Goal: Find specific page/section: Find specific page/section

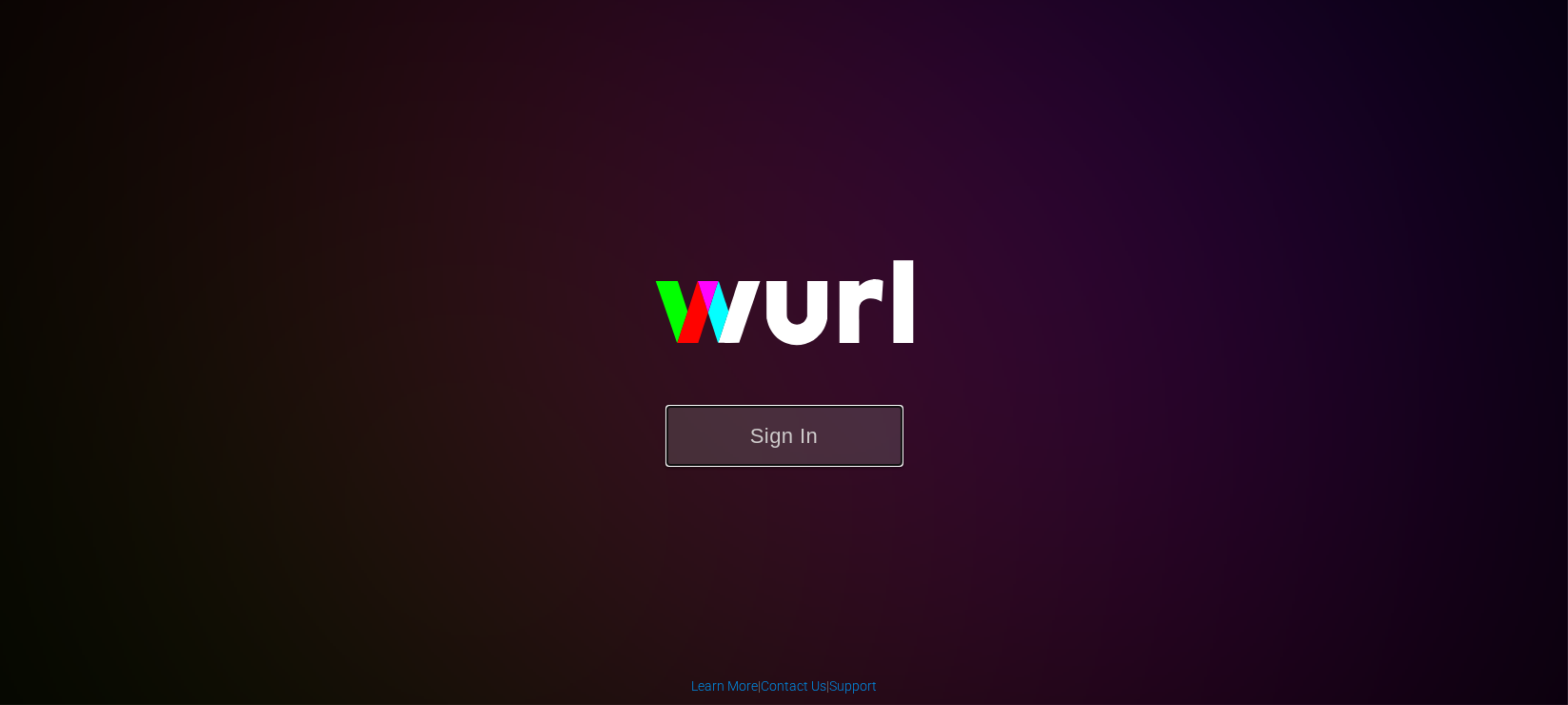
click at [805, 445] on button "Sign In" at bounding box center [784, 435] width 238 height 62
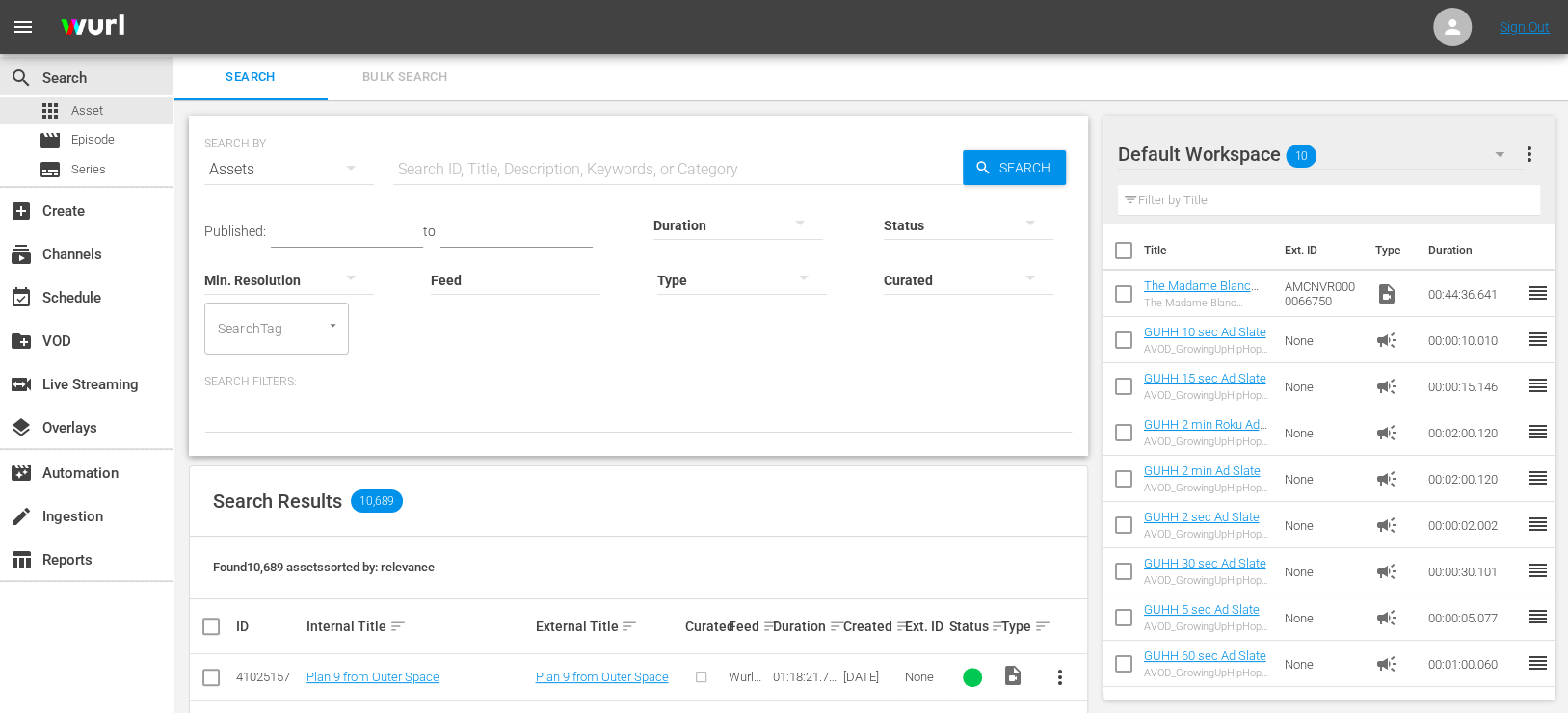
click at [429, 181] on input "text" at bounding box center [678, 170] width 569 height 46
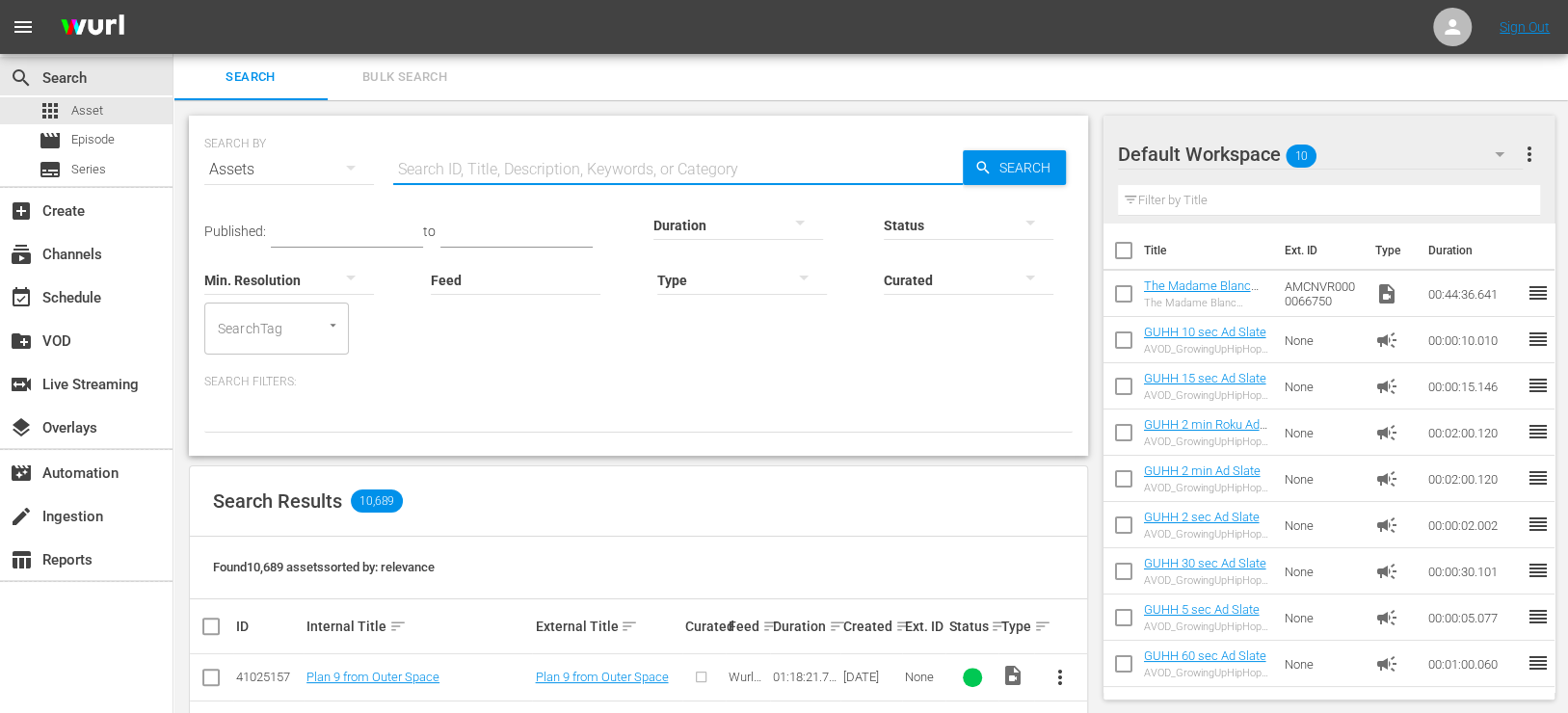
paste input "AMCNVR0000015607"
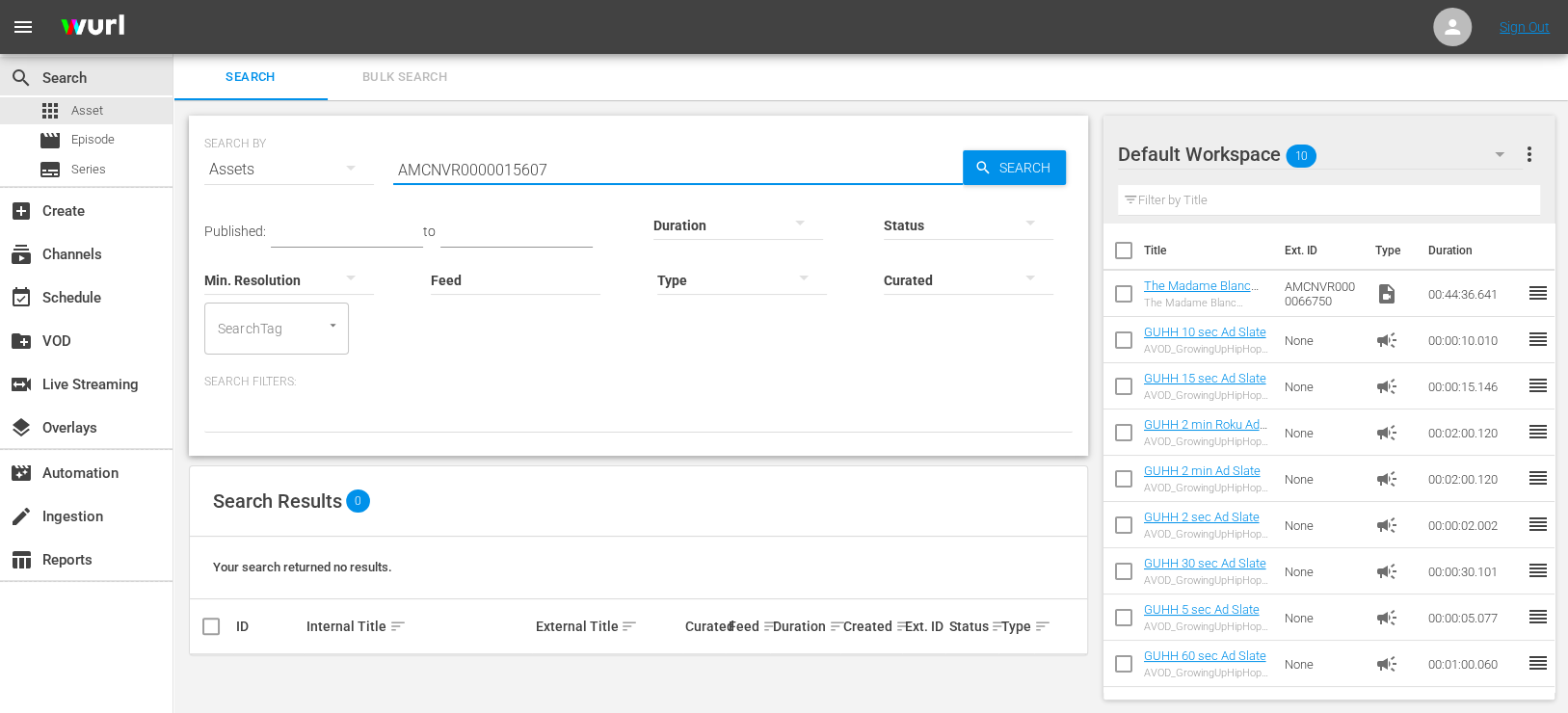
type input "AMCNVR0000015607"
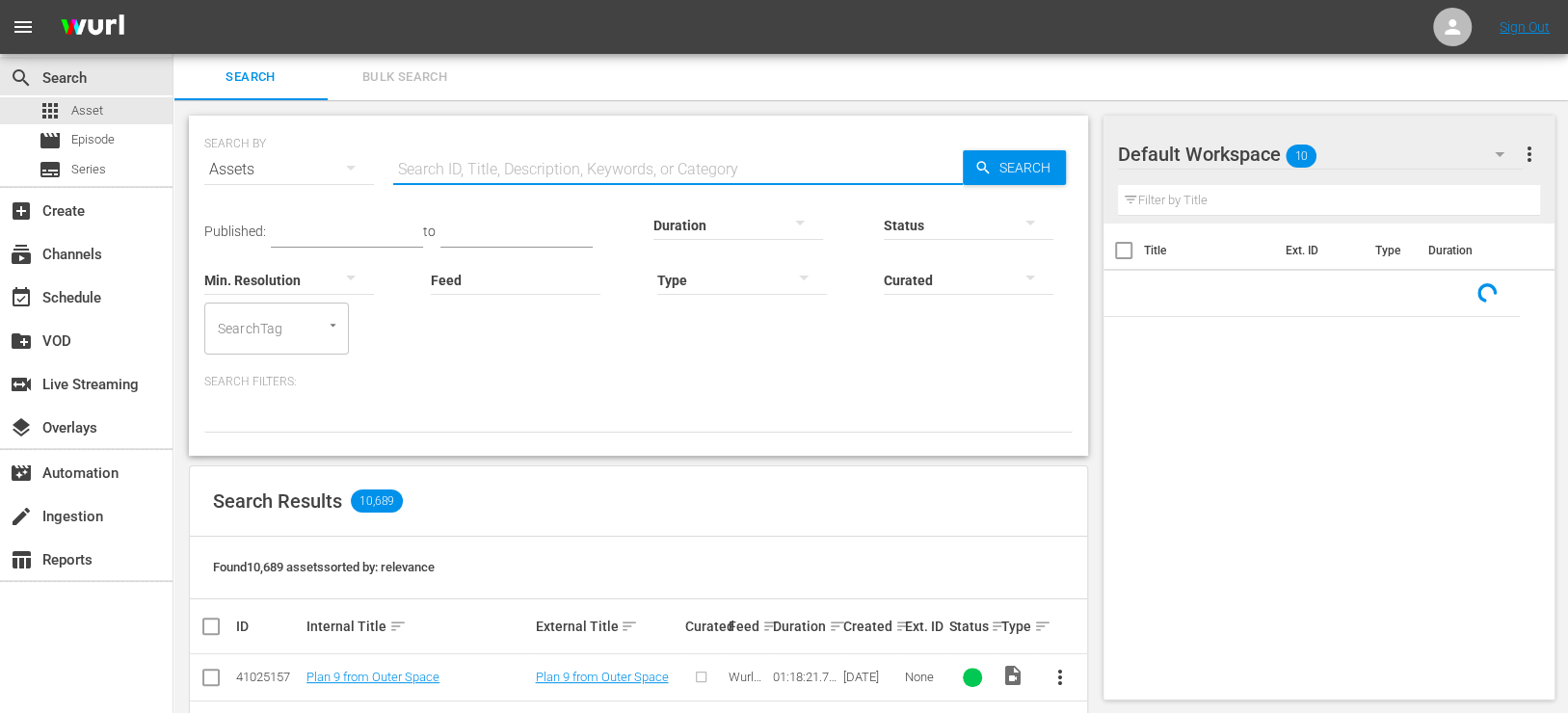
click at [537, 175] on input "text" at bounding box center [678, 170] width 569 height 46
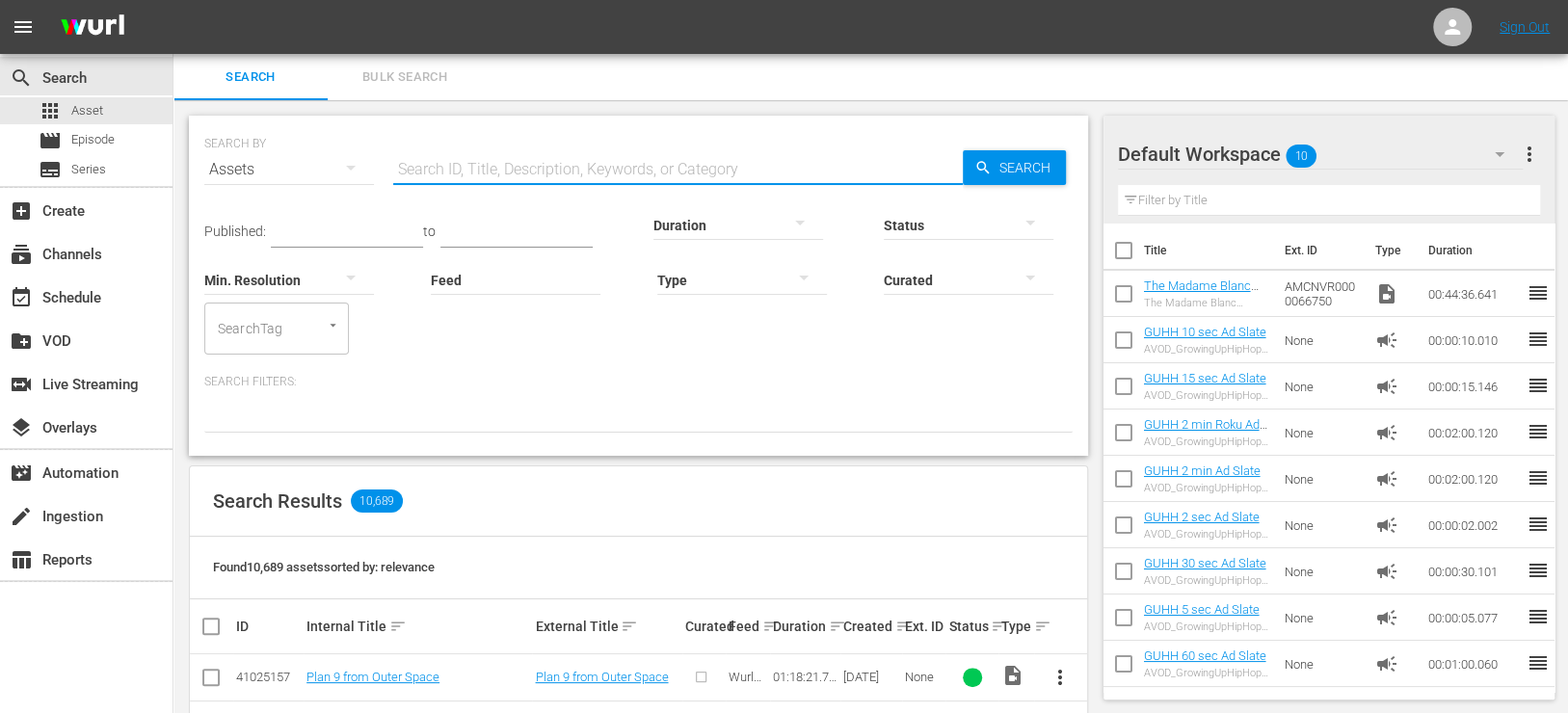
paste input "AMCNVR0000015607"
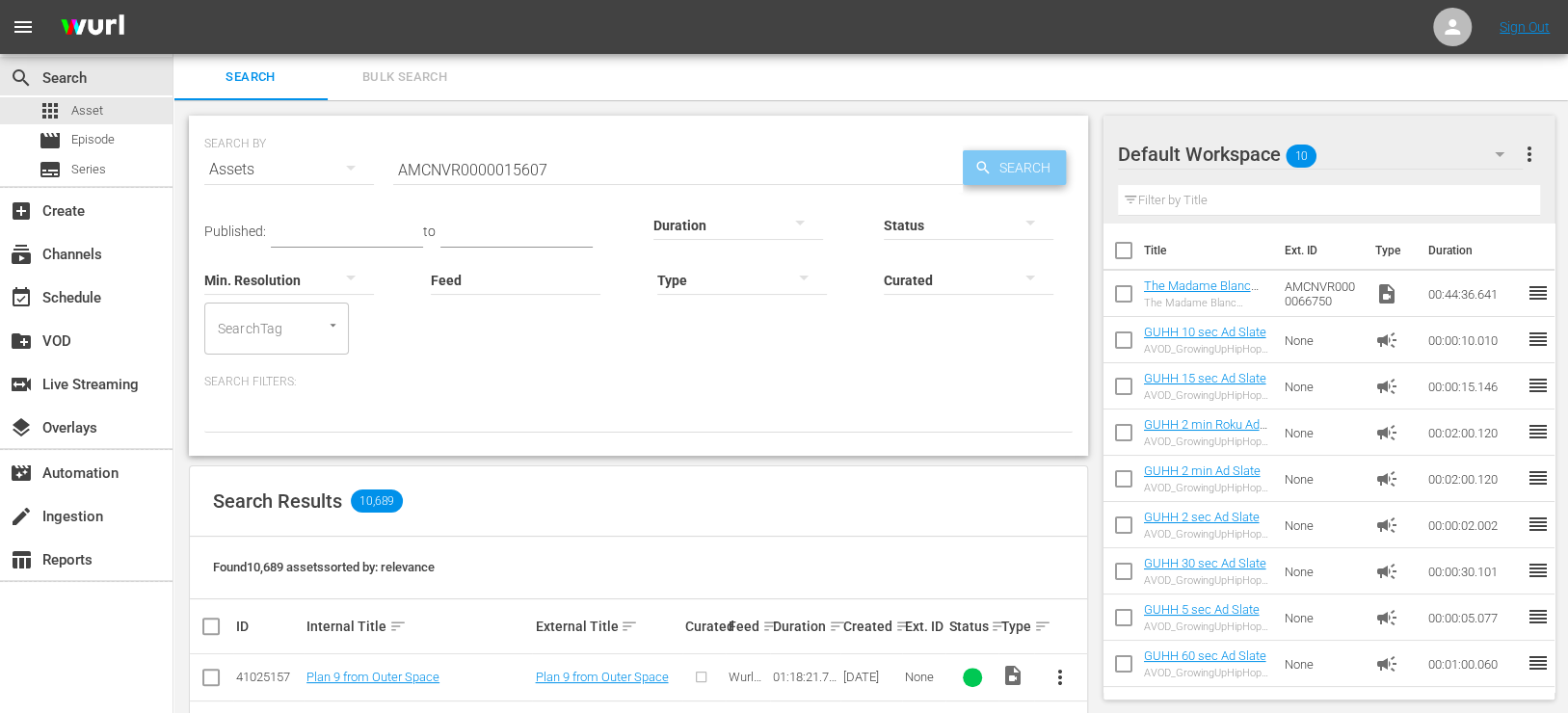
click at [992, 156] on span "Search" at bounding box center [1029, 168] width 74 height 35
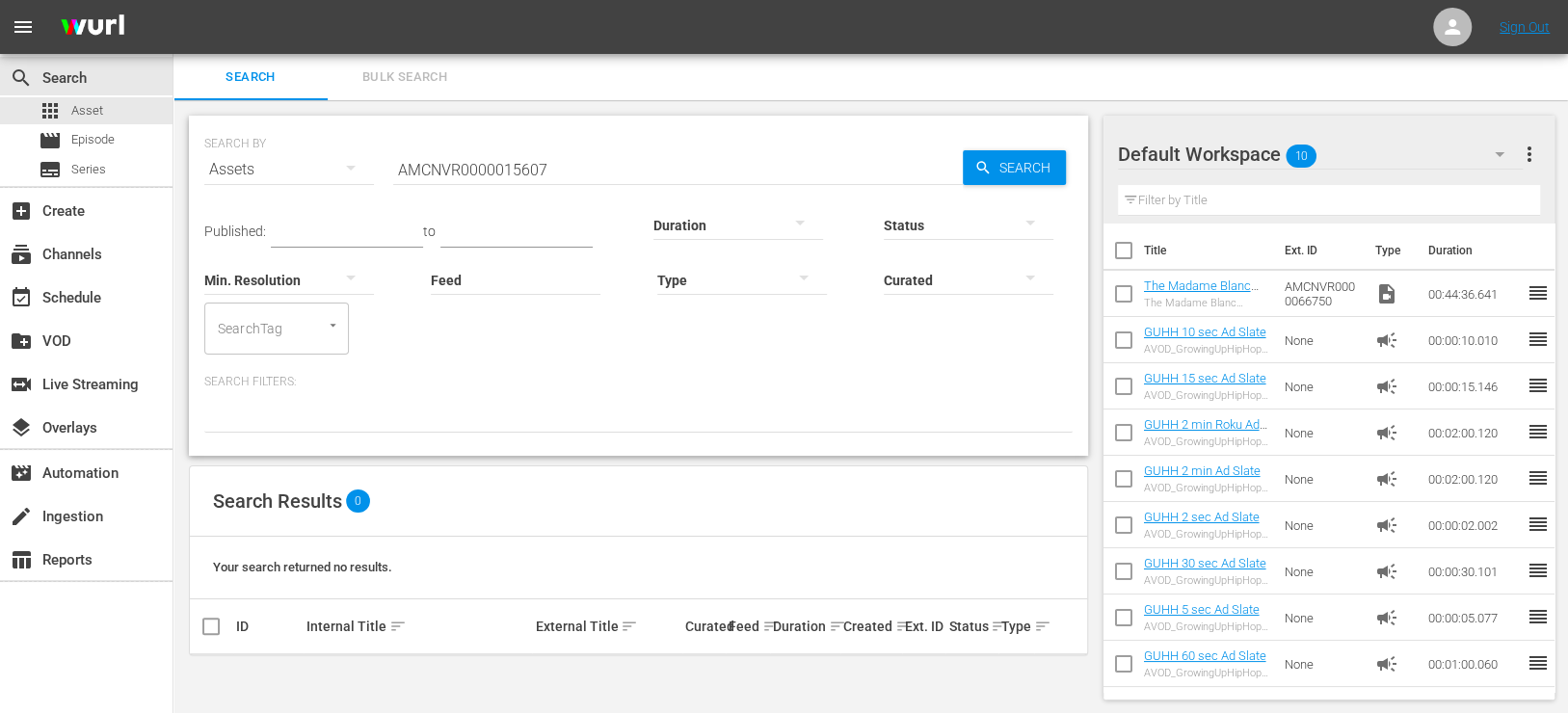
click at [638, 154] on input "AMCNVR0000015607" at bounding box center [678, 170] width 569 height 46
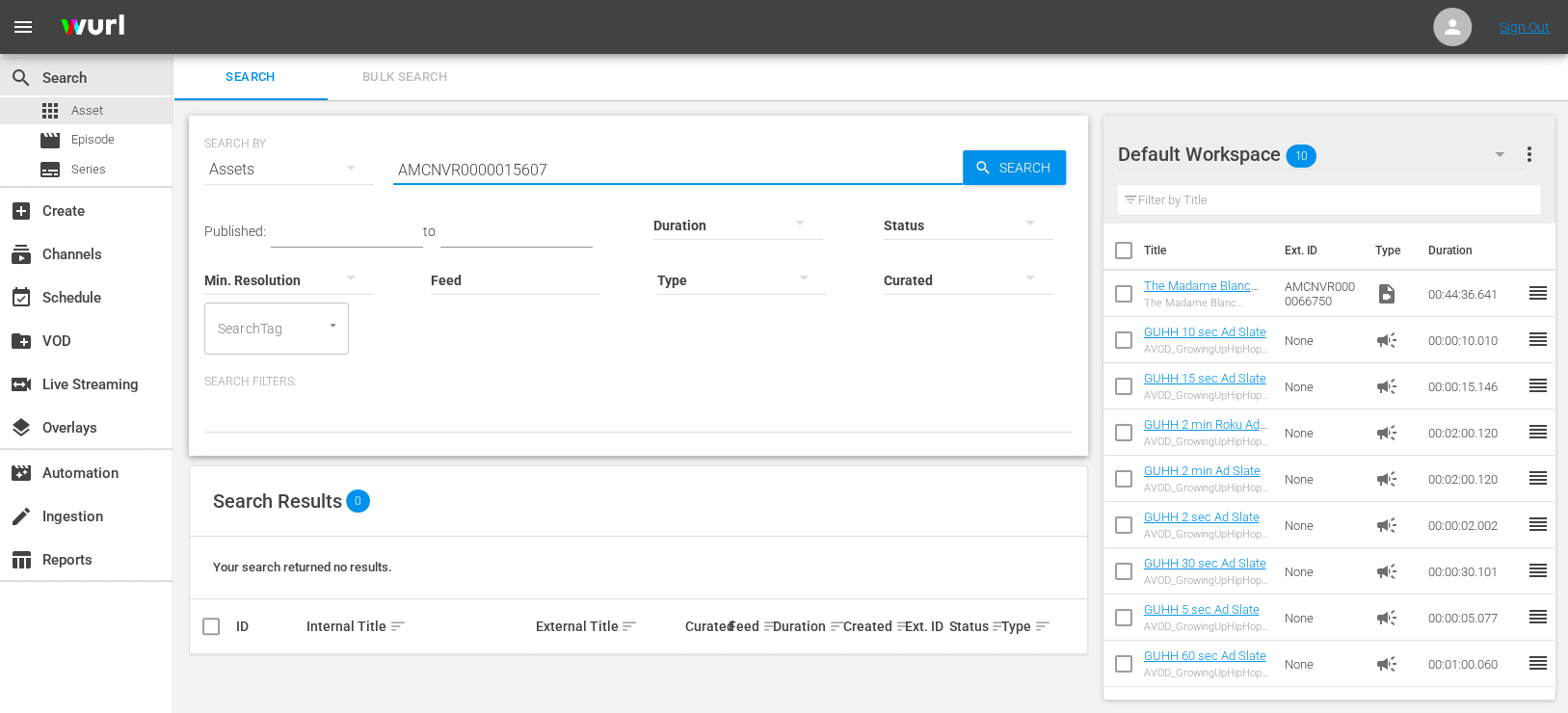
click at [640, 155] on input "AMCNVR0000015607" at bounding box center [678, 170] width 569 height 46
paste input "594"
click at [573, 160] on input "AMCNVR0000015594" at bounding box center [678, 170] width 569 height 46
paste input "5"
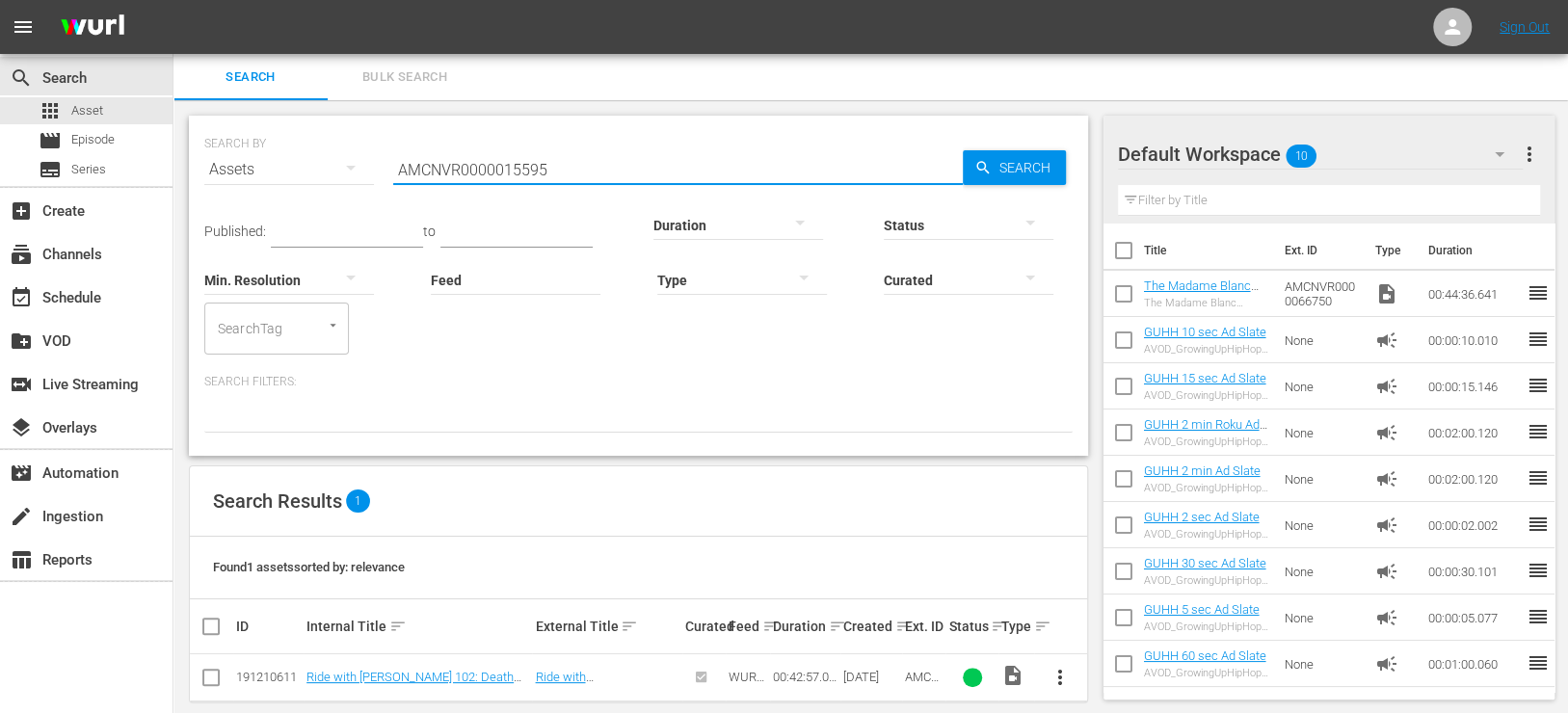
click at [602, 189] on input "AMCNVR0000015595" at bounding box center [678, 170] width 569 height 46
paste input "6"
click at [844, 175] on input "AMCNVR0000015596" at bounding box center [678, 170] width 569 height 46
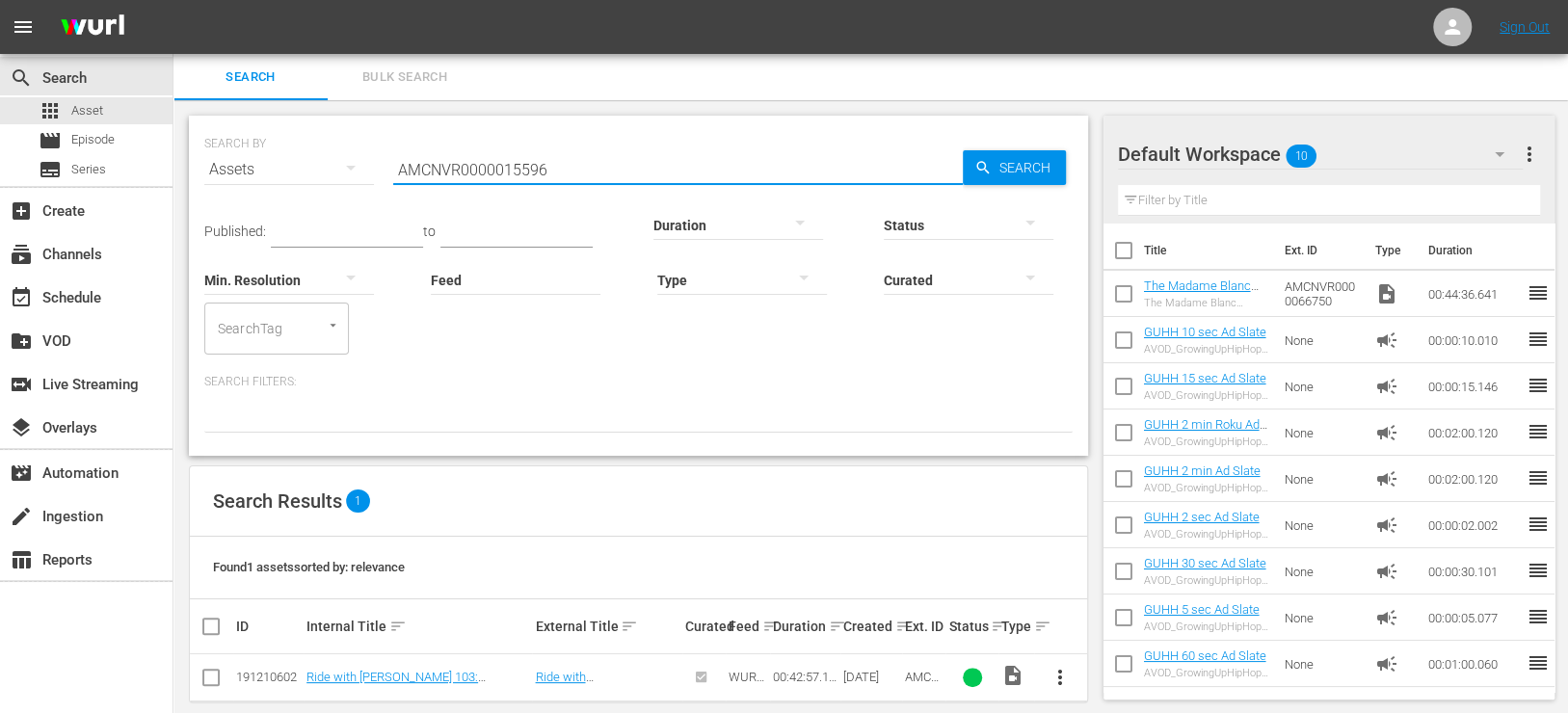
paste input "7"
click at [588, 168] on input "AMCNVR0000015597" at bounding box center [678, 170] width 569 height 46
paste input "9"
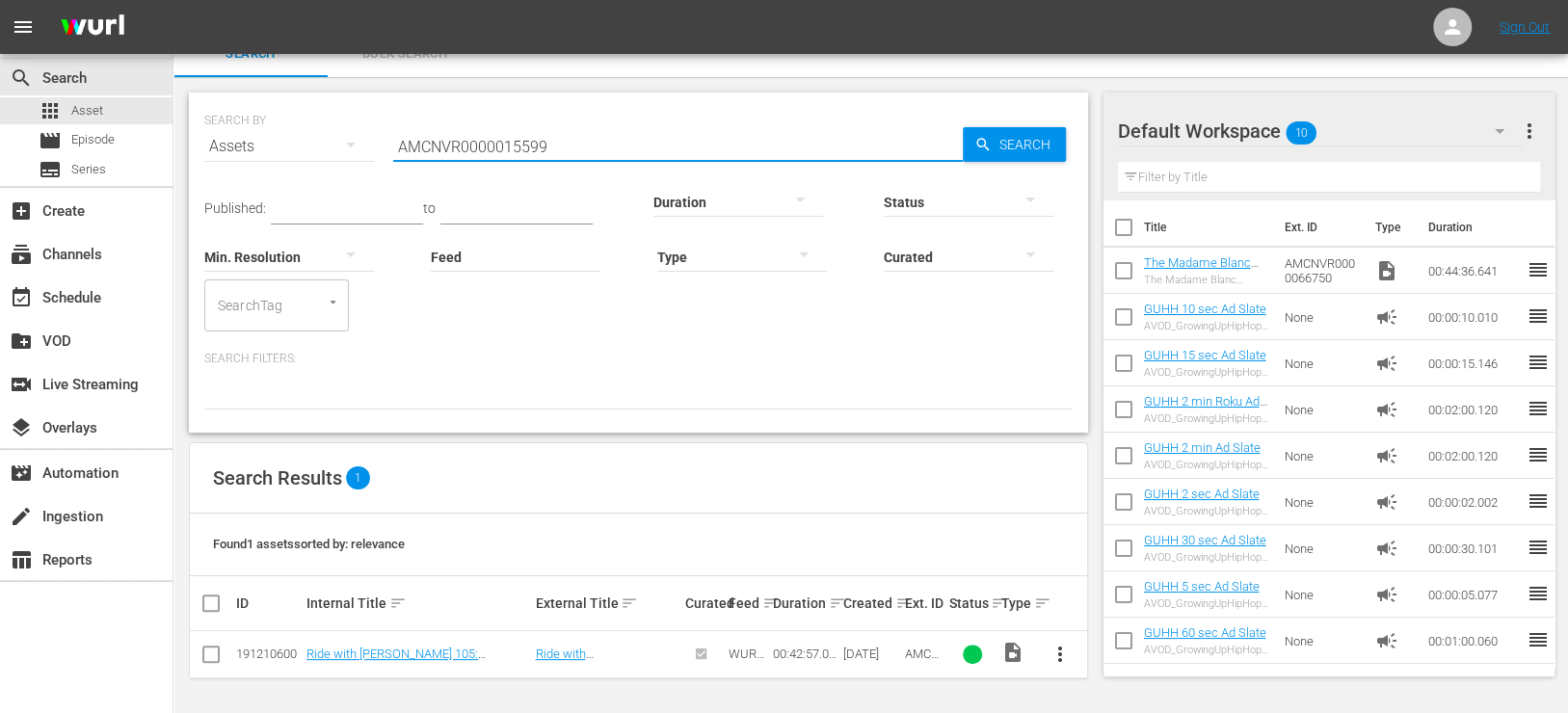
click at [572, 145] on input "AMCNVR0000015599" at bounding box center [678, 147] width 569 height 46
click at [572, 146] on input "AMCNVR0000015599" at bounding box center [678, 147] width 569 height 46
paste input "600"
click at [653, 146] on input "AMCNVR0000015600" at bounding box center [678, 147] width 569 height 46
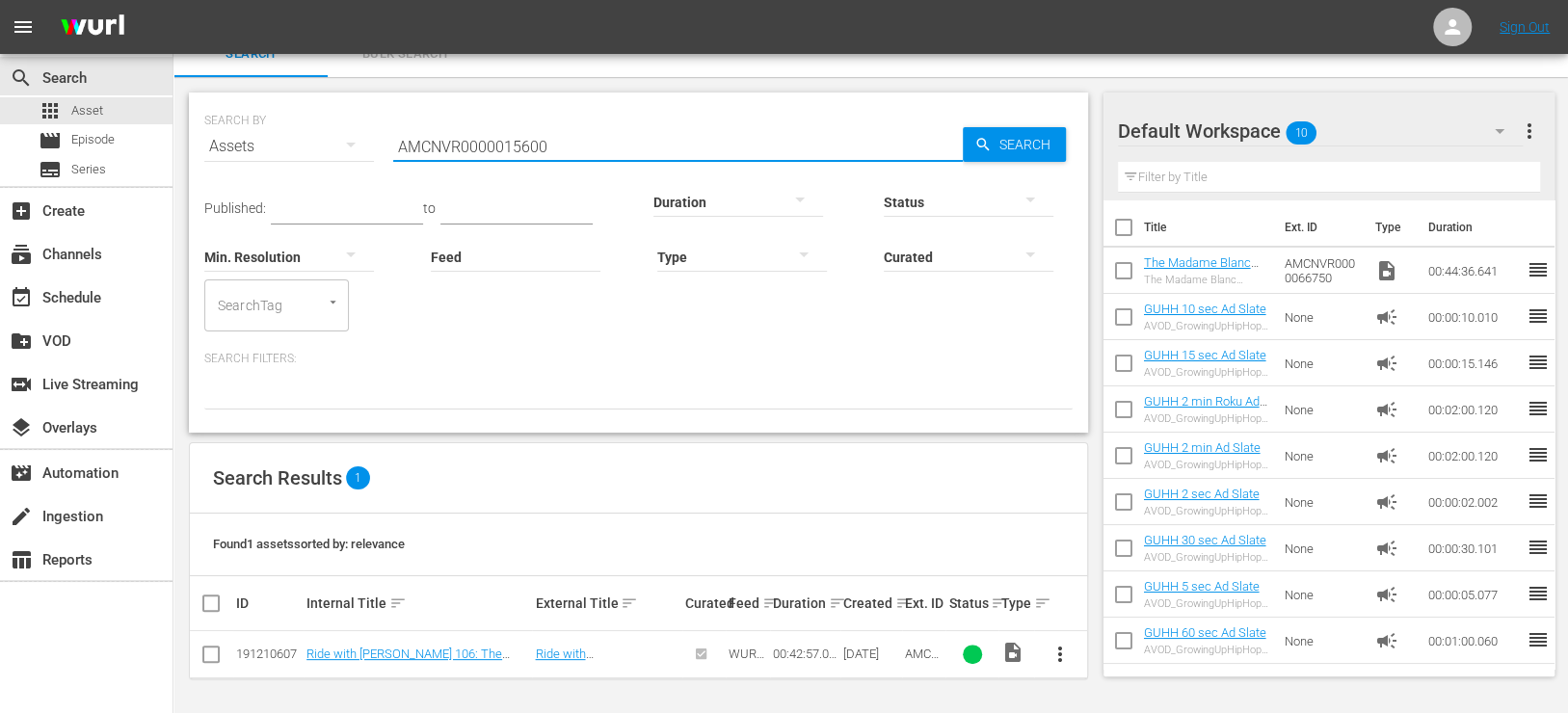
paste input "1"
click at [547, 155] on input "AMCNVR0000015601" at bounding box center [678, 147] width 569 height 46
paste input "2"
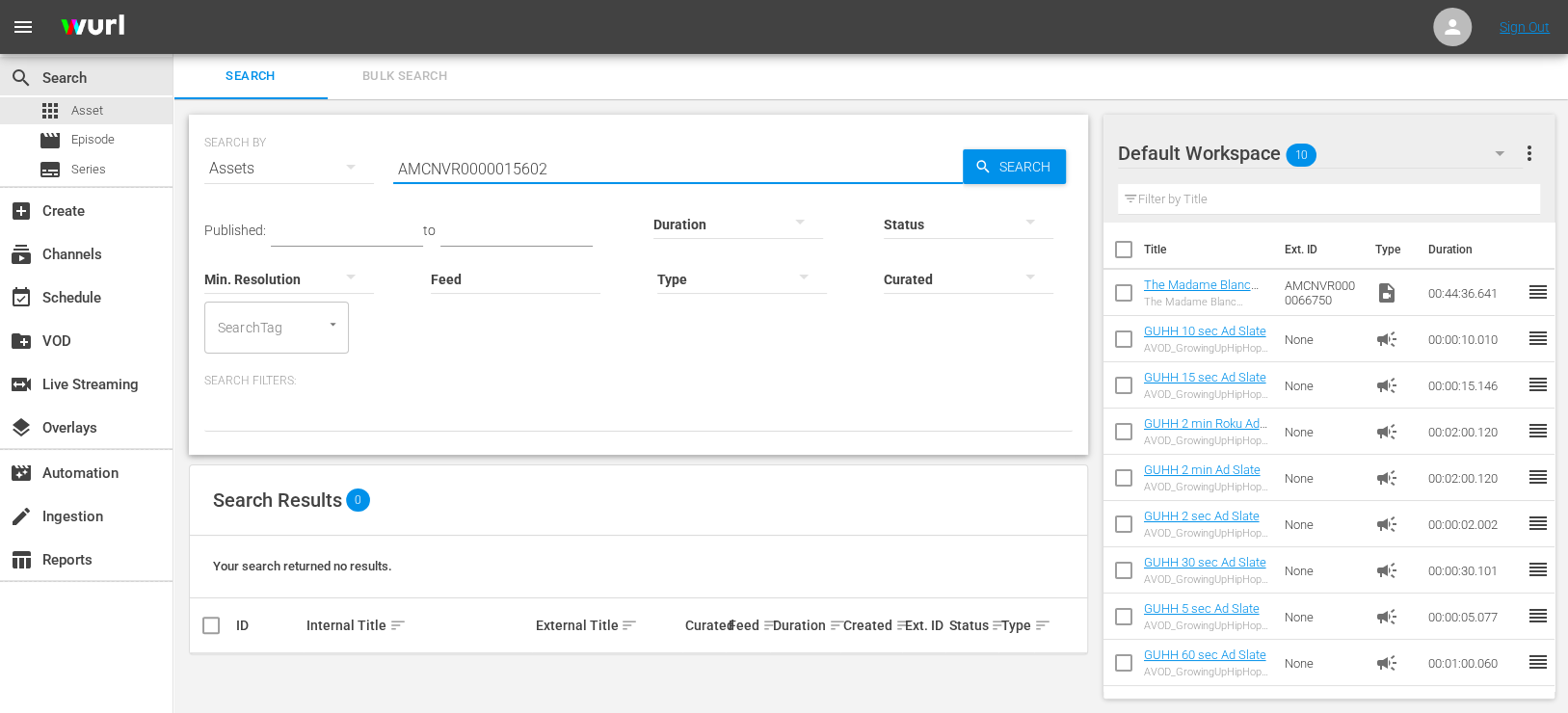
click at [581, 171] on input "AMCNVR0000015602" at bounding box center [678, 169] width 569 height 46
paste input "3"
click at [560, 179] on input "AMCNVR0000015603" at bounding box center [678, 169] width 569 height 46
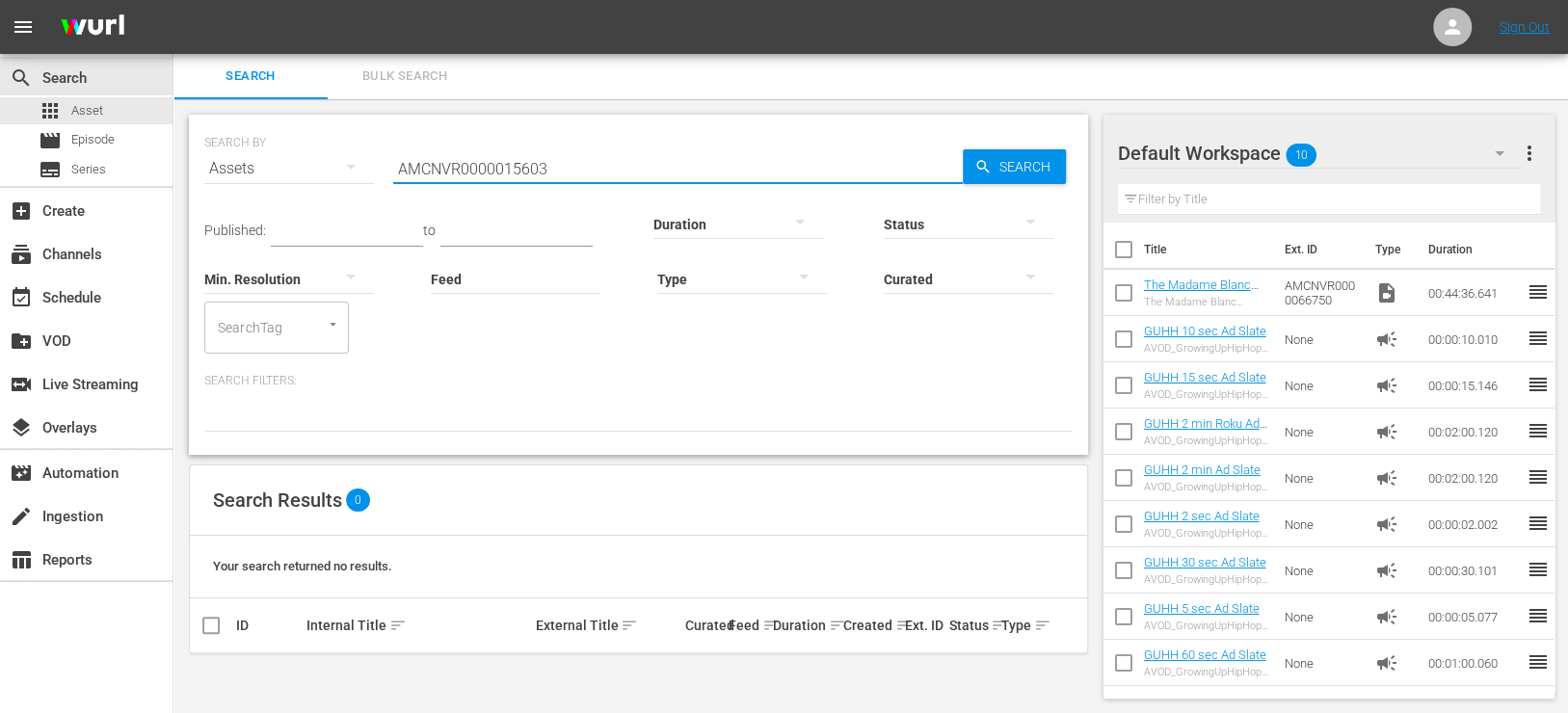
paste input "4"
click at [555, 163] on input "AMCNVR0000015604" at bounding box center [678, 169] width 569 height 46
paste input "7"
click at [632, 146] on input "AMCNVR0000015607" at bounding box center [678, 169] width 569 height 46
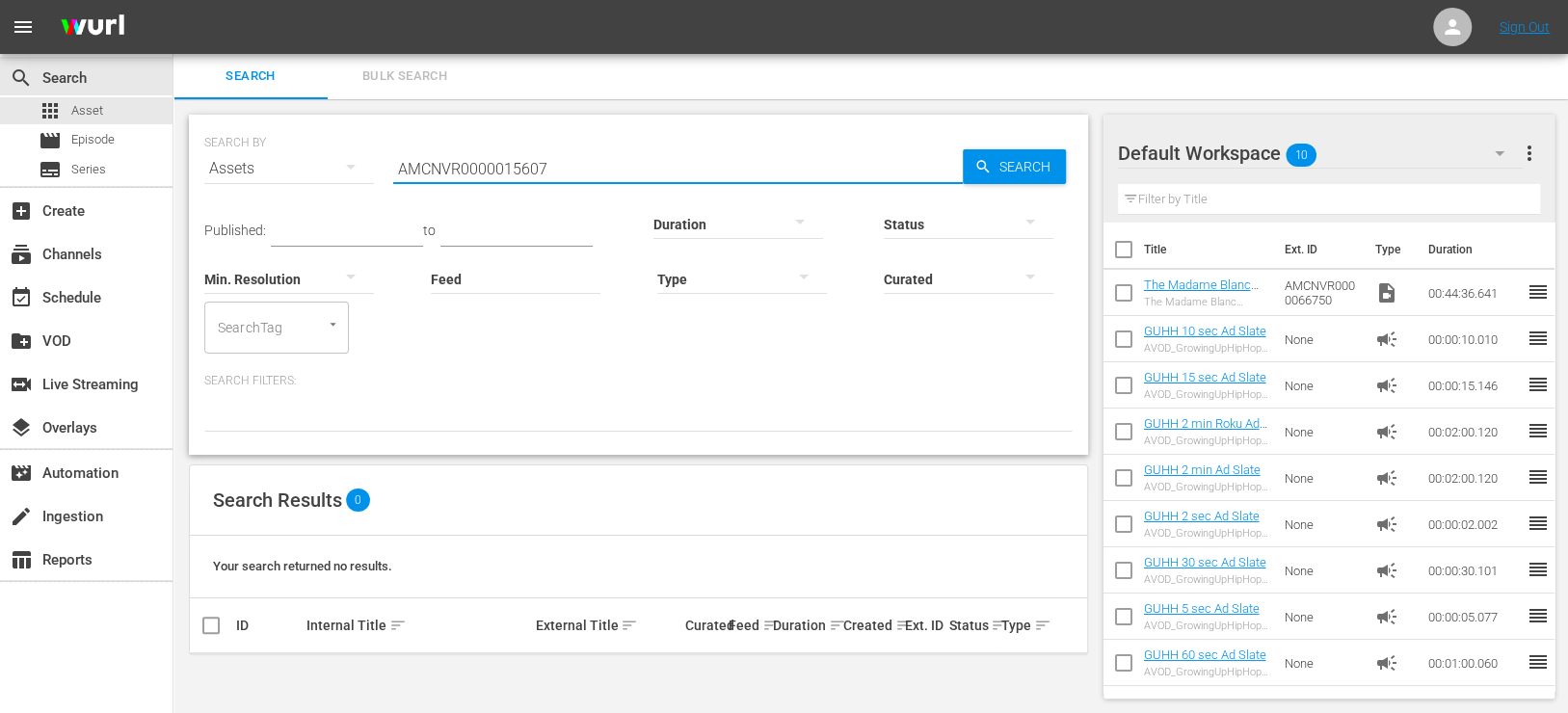
click at [632, 146] on input "AMCNVR0000015607" at bounding box center [678, 169] width 569 height 46
paste input "6"
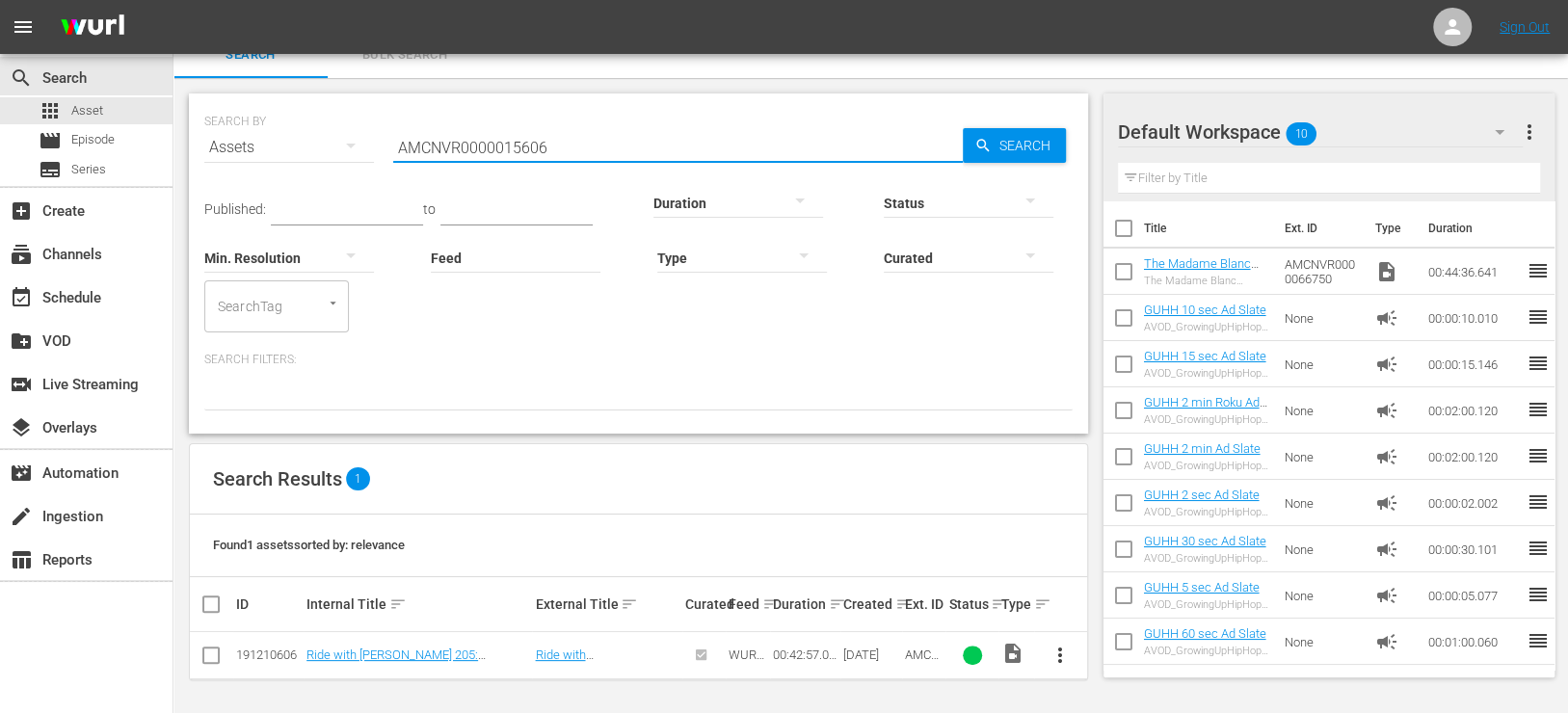
scroll to position [23, 0]
click at [675, 151] on input "AMCNVR0000015606" at bounding box center [678, 147] width 569 height 46
paste input "8"
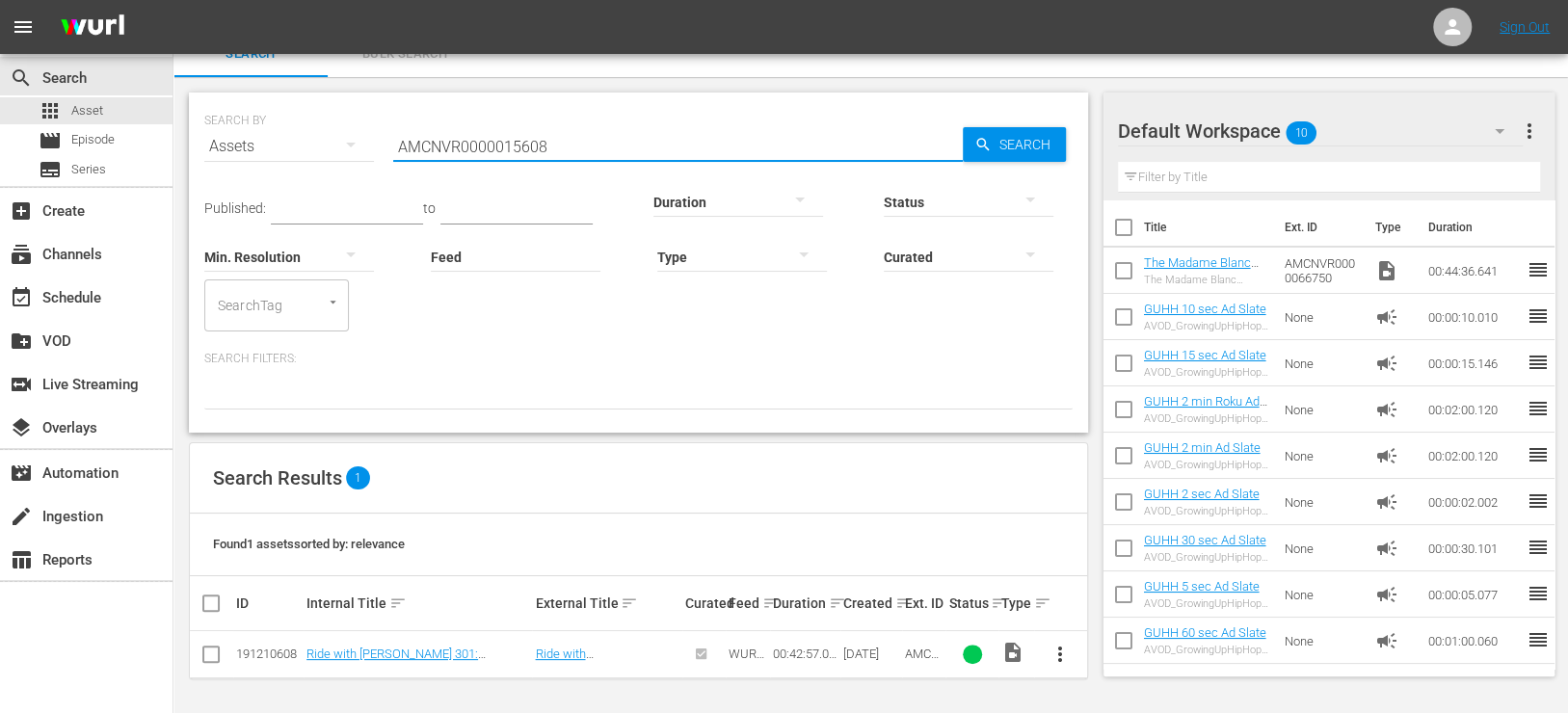
click at [609, 135] on input "AMCNVR0000015608" at bounding box center [678, 147] width 569 height 46
paste input "9"
click at [602, 155] on input "AMCNVR0000015609" at bounding box center [678, 147] width 569 height 46
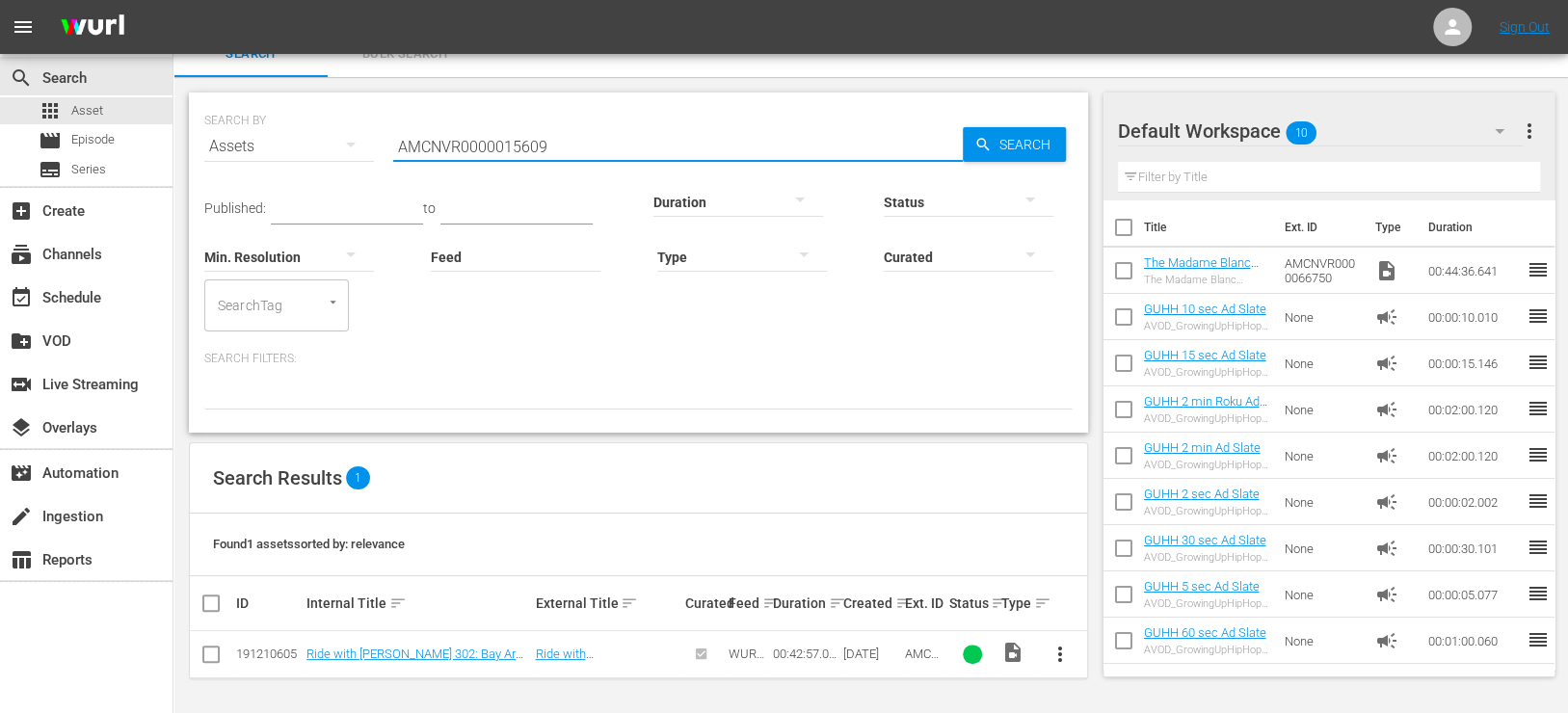
paste input "12"
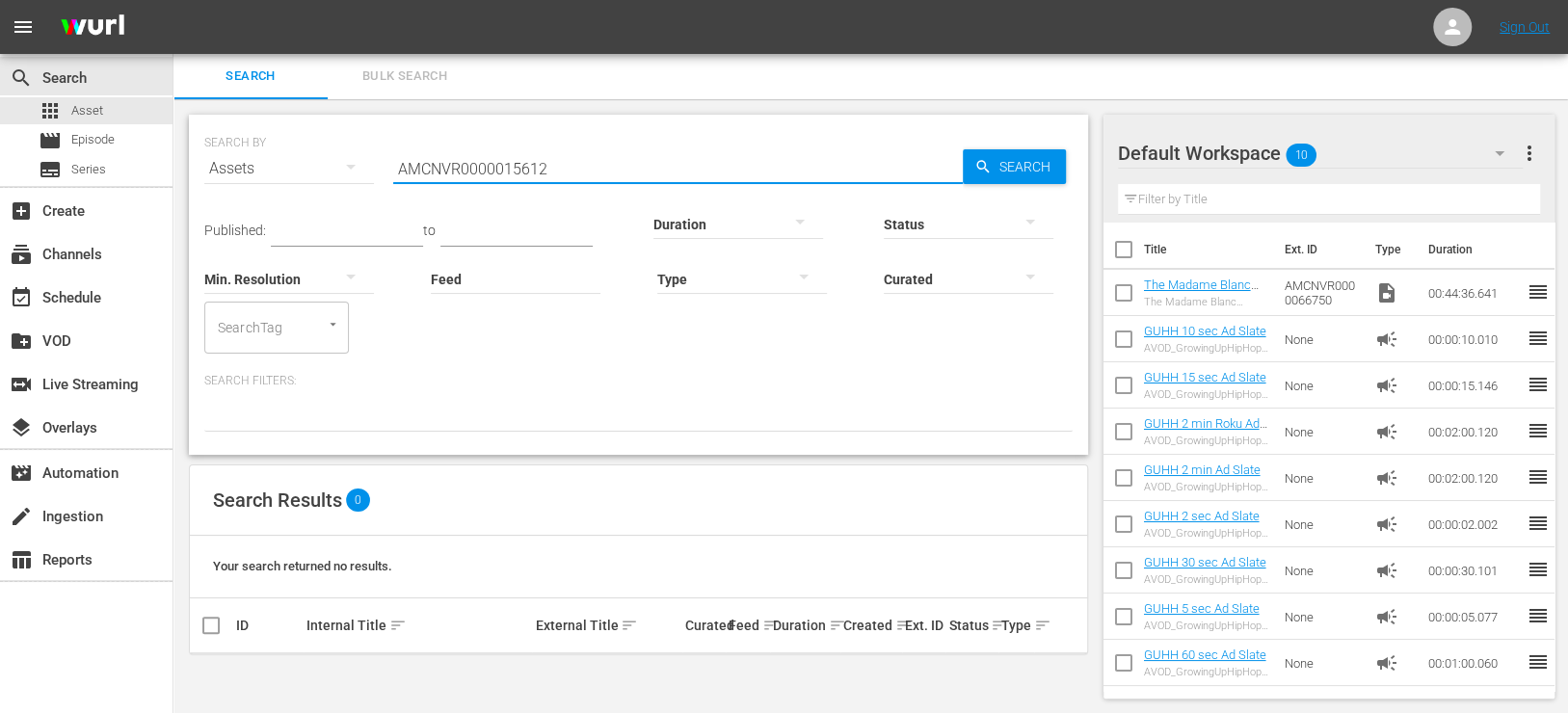
type input "AMCNVR0000015612"
